Goal: Task Accomplishment & Management: Manage account settings

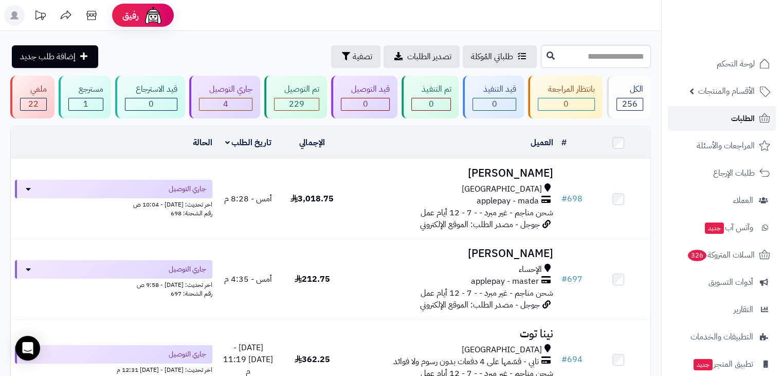
click at [739, 113] on span "الطلبات" at bounding box center [743, 118] width 24 height 14
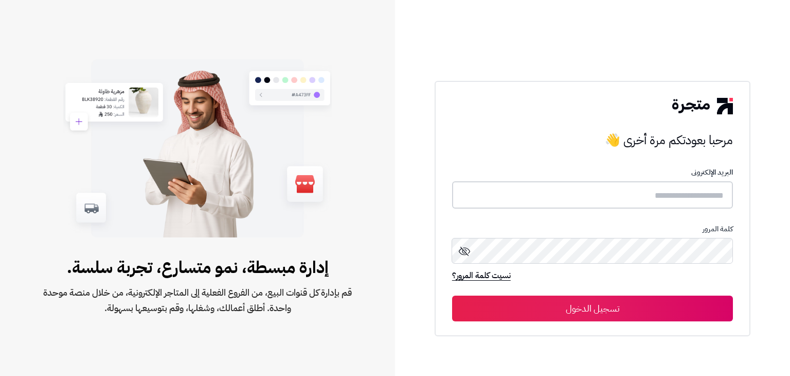
type input "**********"
click at [642, 313] on button "تسجيل الدخول" at bounding box center [592, 308] width 281 height 26
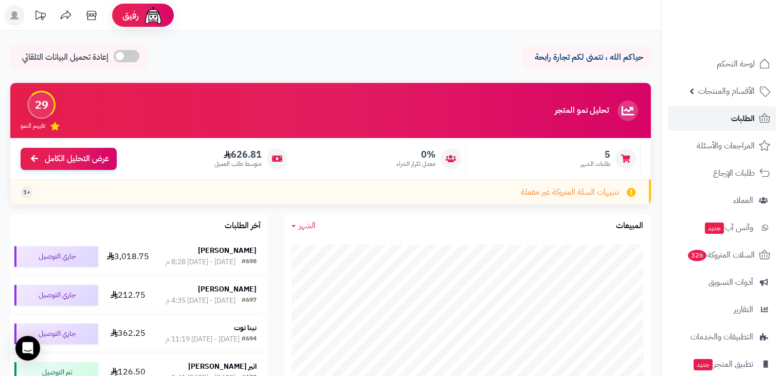
click at [739, 122] on span "الطلبات" at bounding box center [743, 118] width 24 height 14
